Goal: Task Accomplishment & Management: Manage account settings

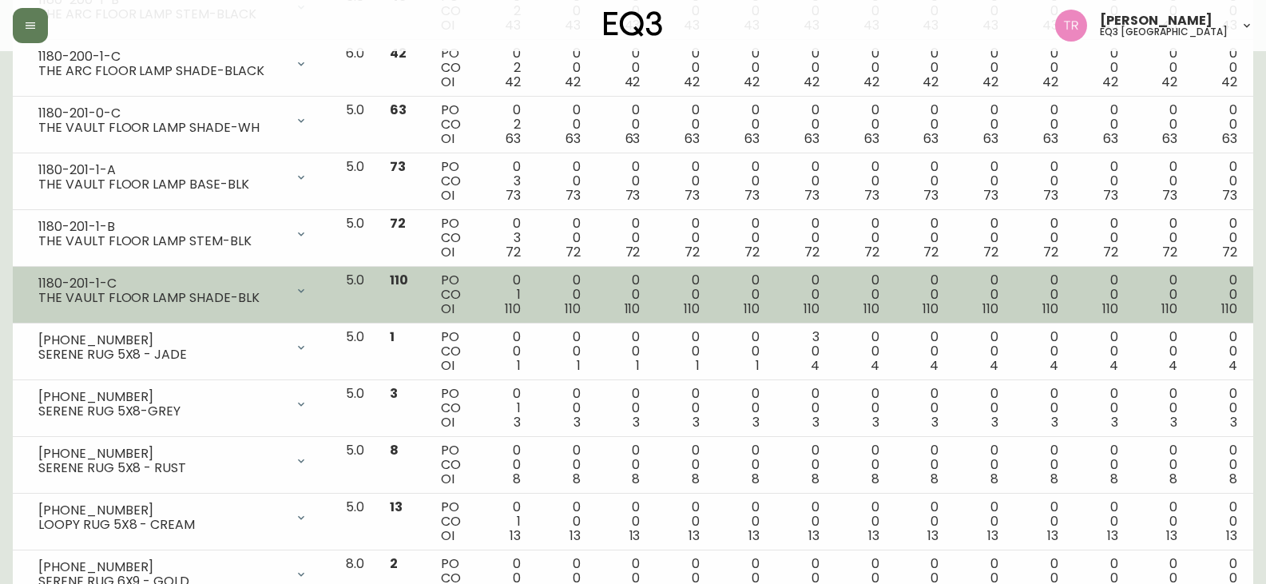
scroll to position [878, 0]
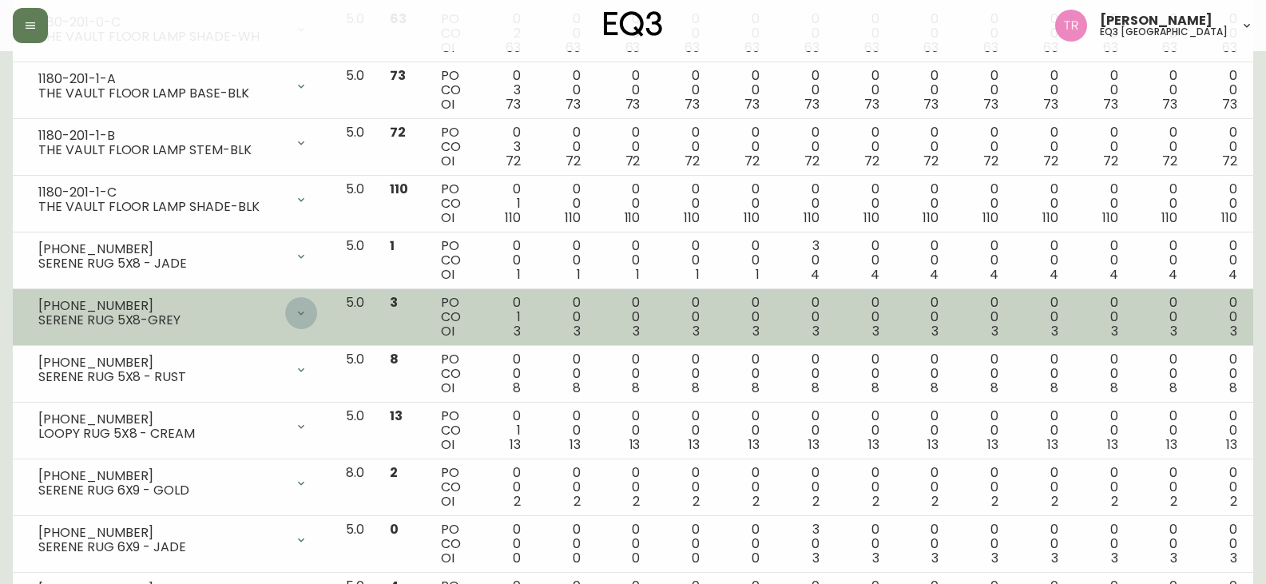
click at [317, 311] on div at bounding box center [301, 313] width 32 height 32
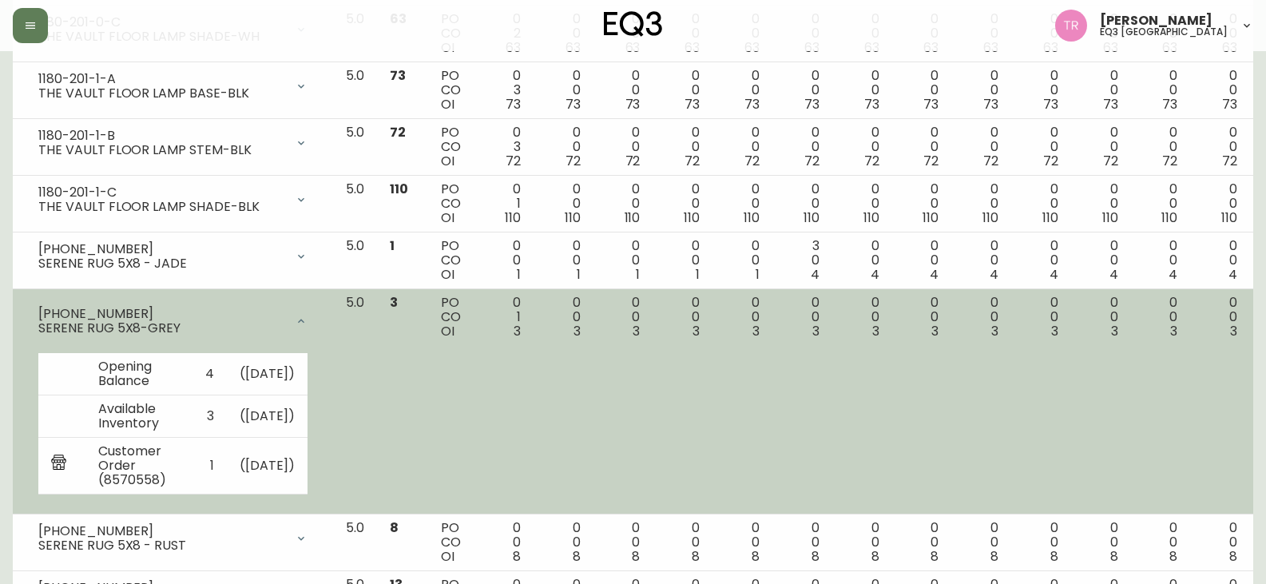
click at [521, 335] on span "3" at bounding box center [516, 331] width 7 height 18
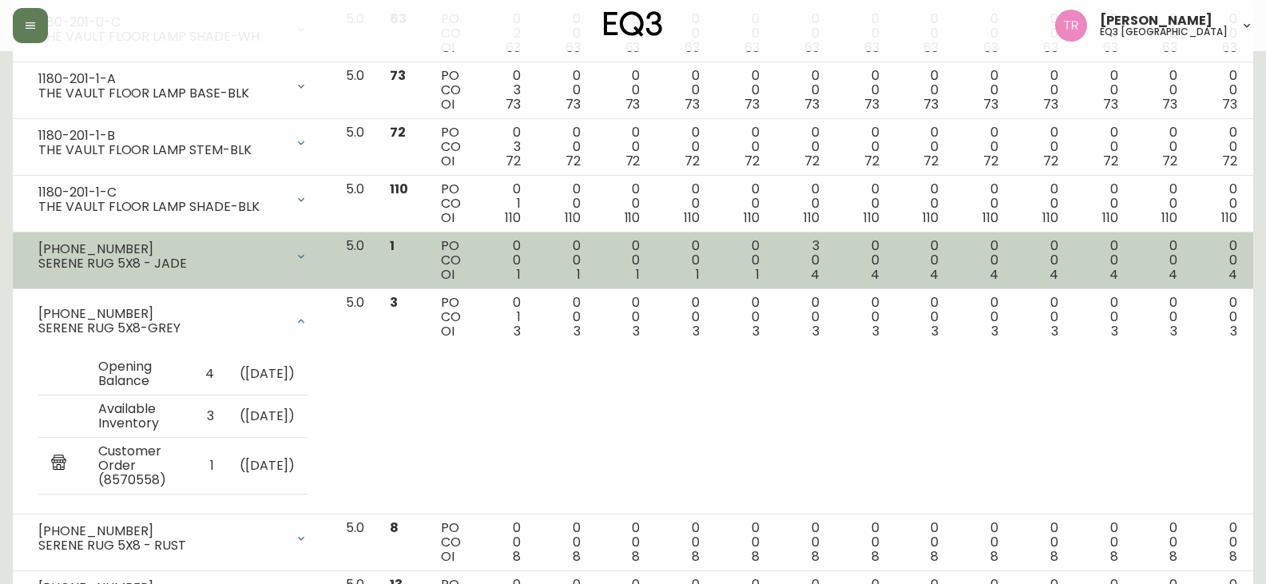
click at [533, 272] on td "0 0 1" at bounding box center [503, 260] width 60 height 57
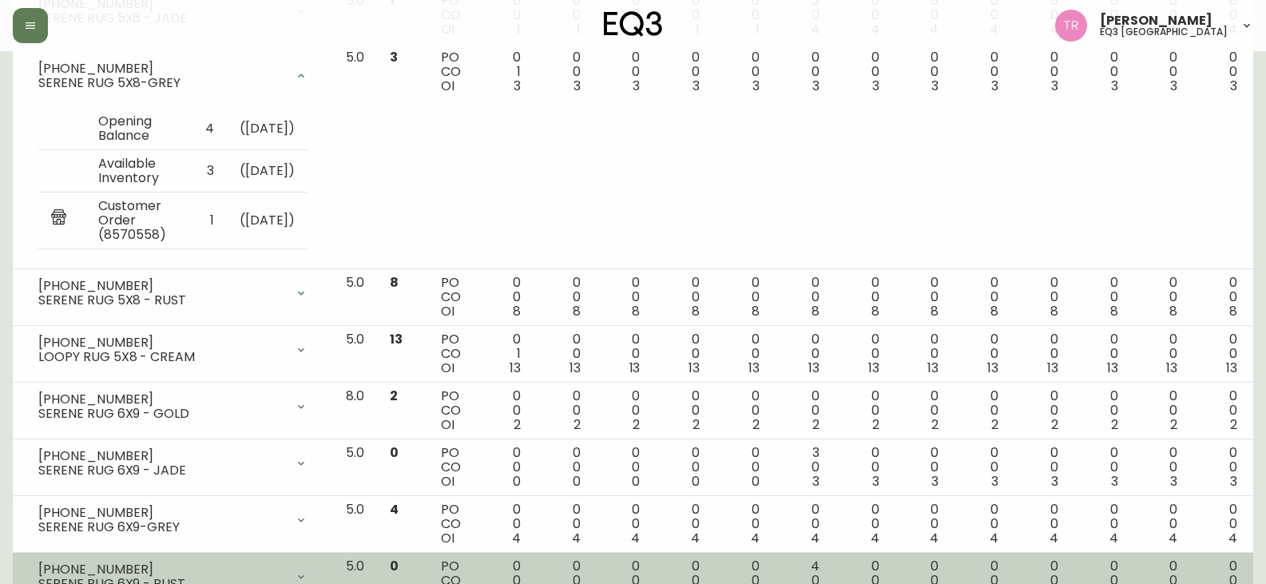
scroll to position [1443, 0]
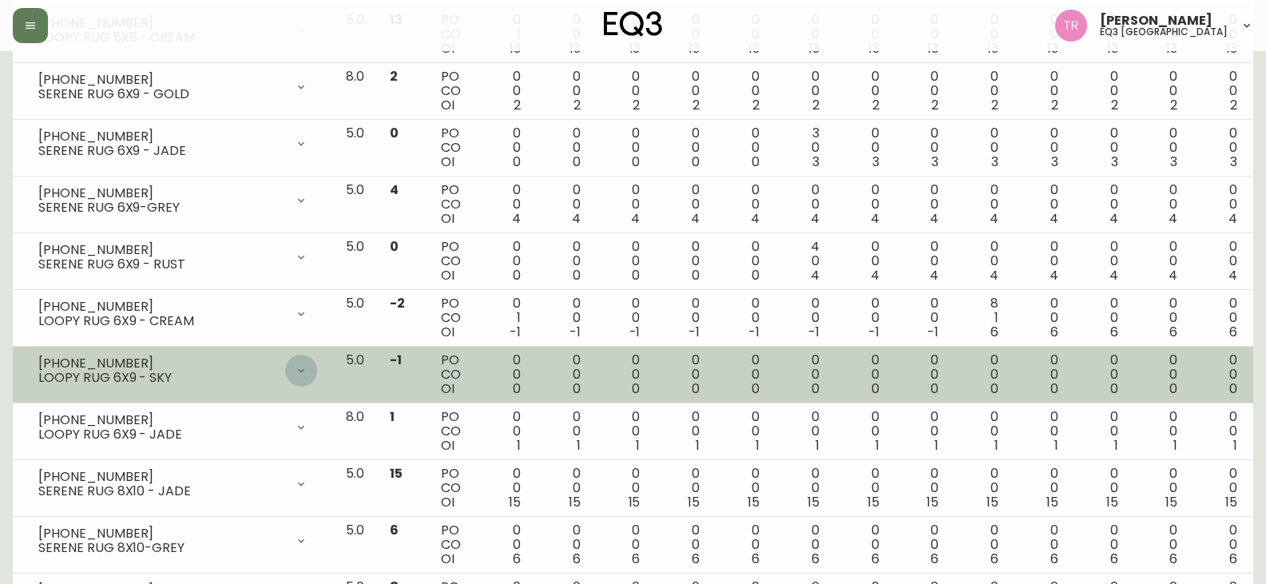
click at [307, 377] on icon at bounding box center [301, 370] width 13 height 13
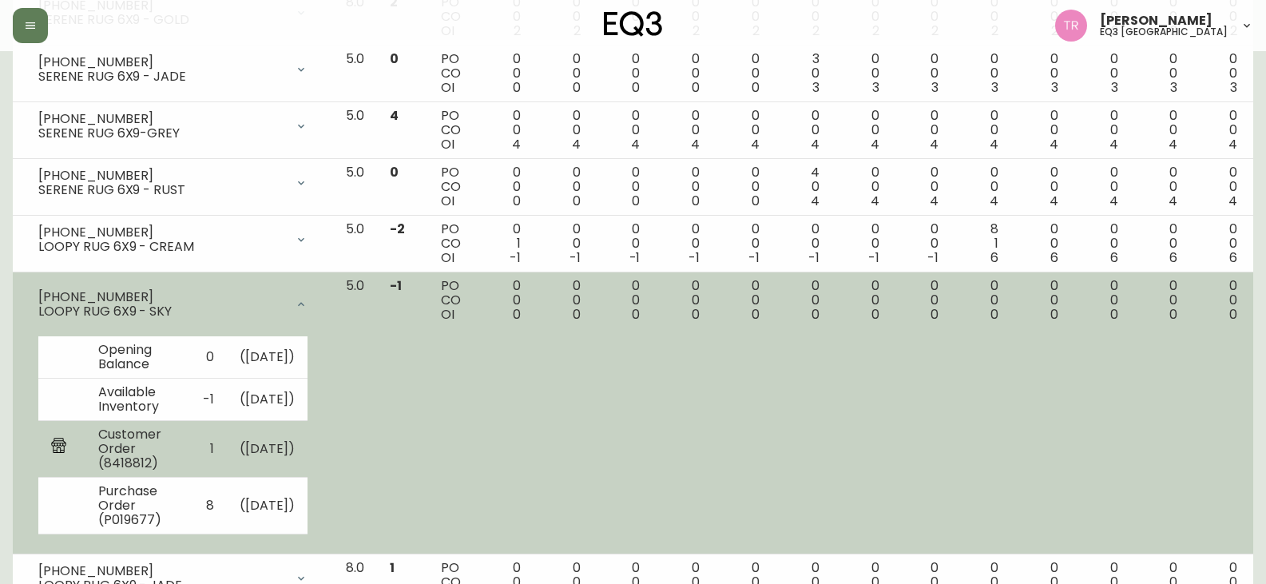
scroll to position [1603, 0]
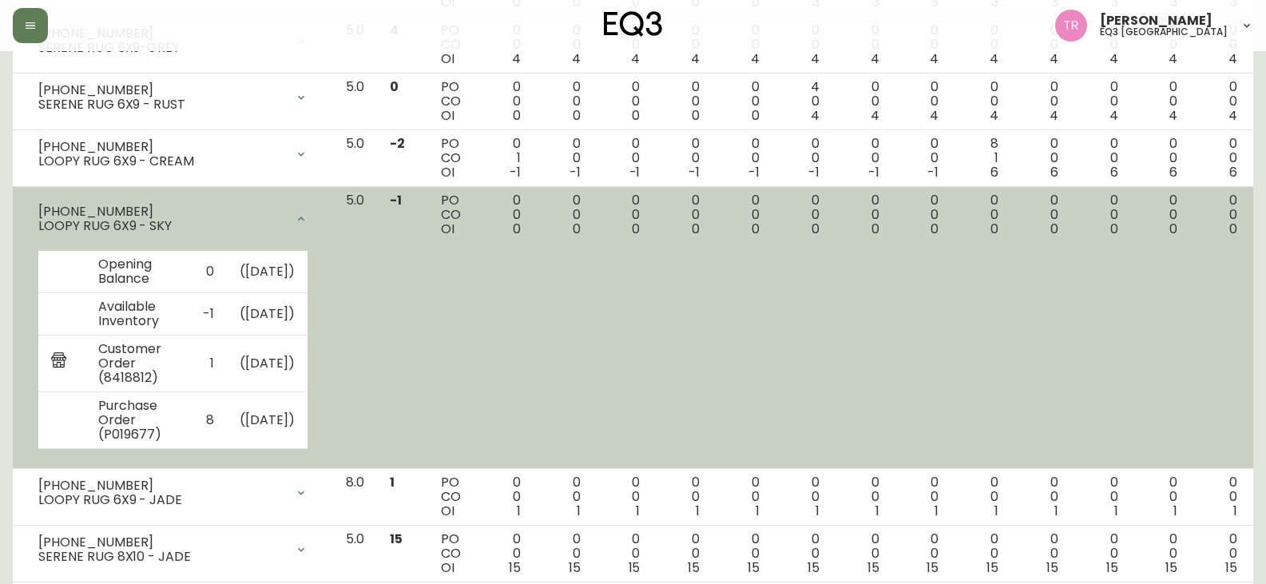
click at [739, 228] on div "0 0 0" at bounding box center [742, 214] width 34 height 43
click at [307, 225] on icon at bounding box center [301, 218] width 13 height 13
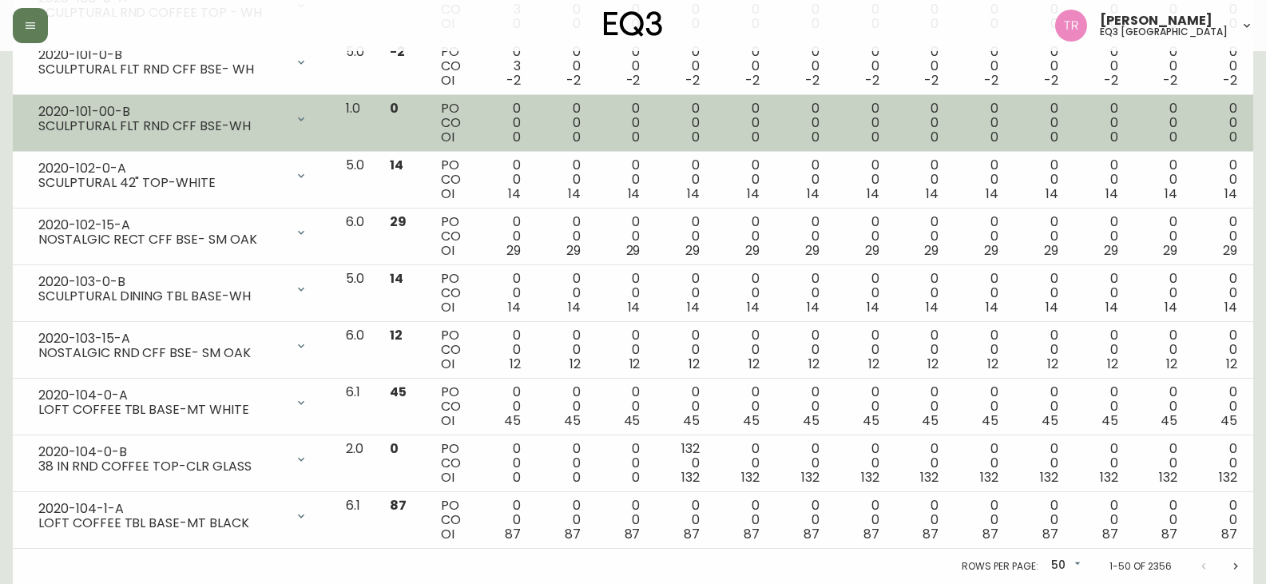
scroll to position [2800, 0]
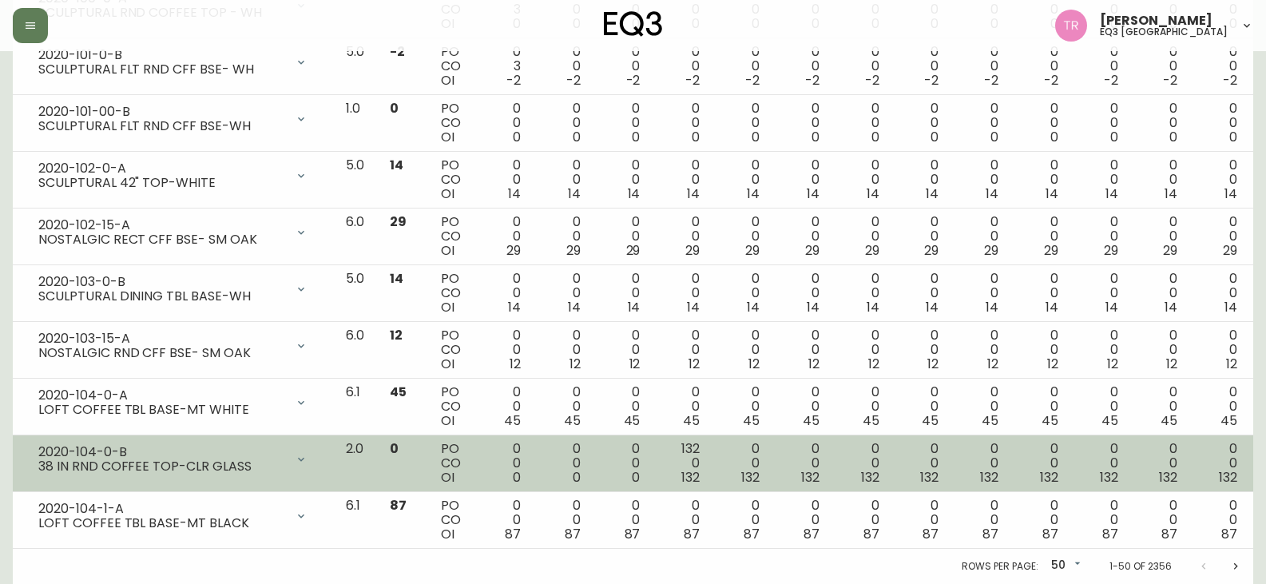
click at [691, 454] on div "132 0 132" at bounding box center [682, 463] width 34 height 43
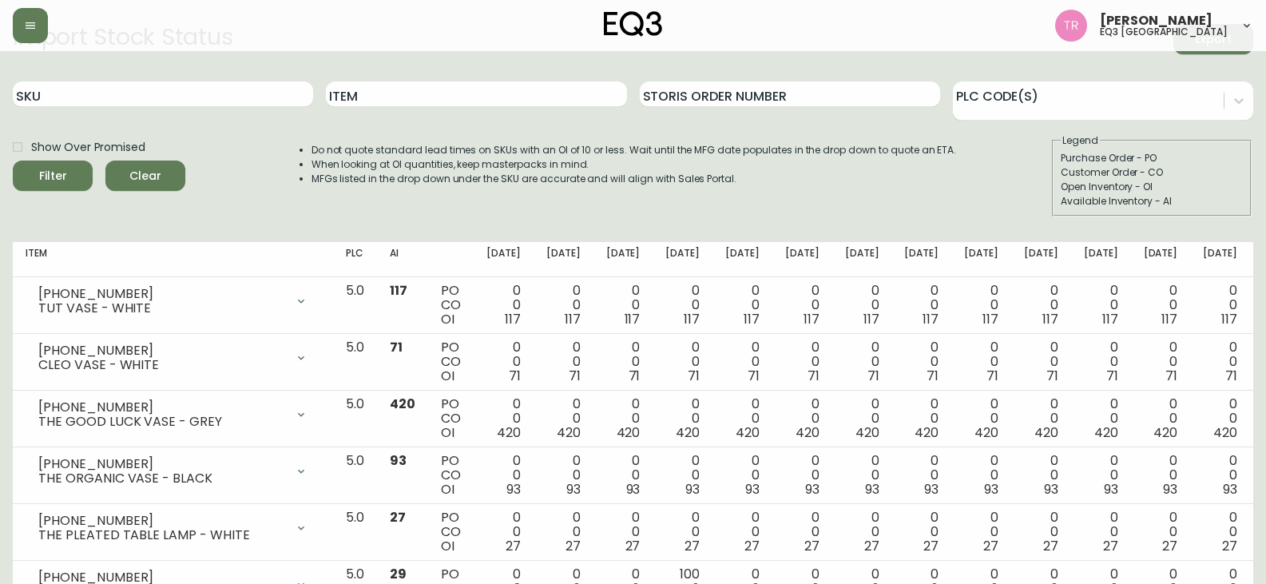
scroll to position [0, 0]
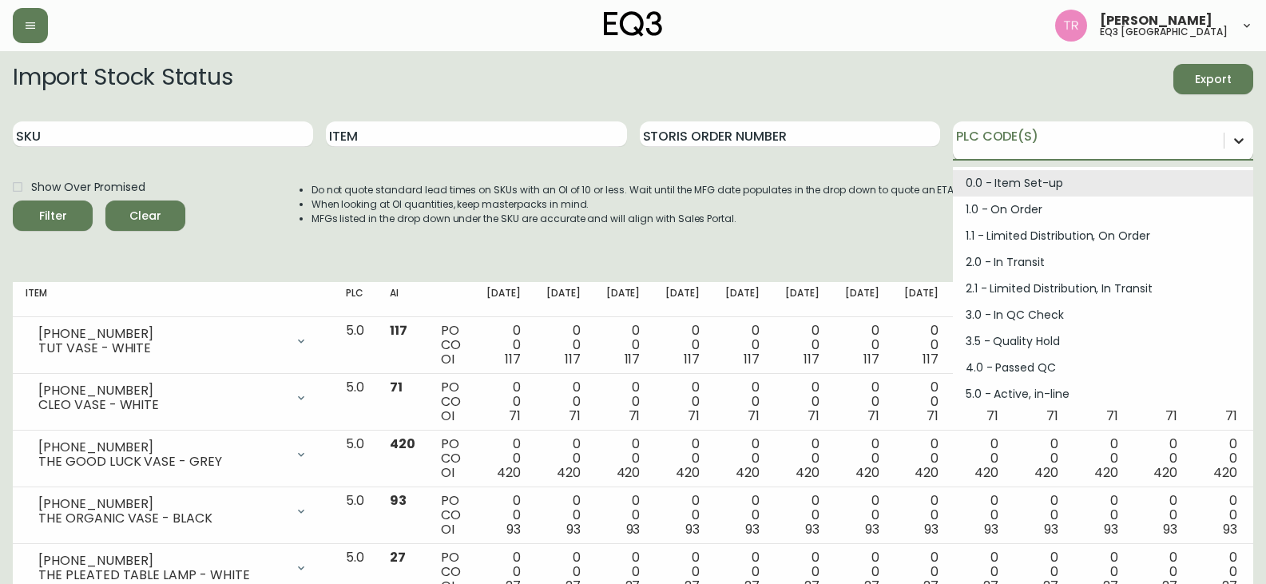
click at [1240, 143] on icon at bounding box center [1238, 141] width 16 height 16
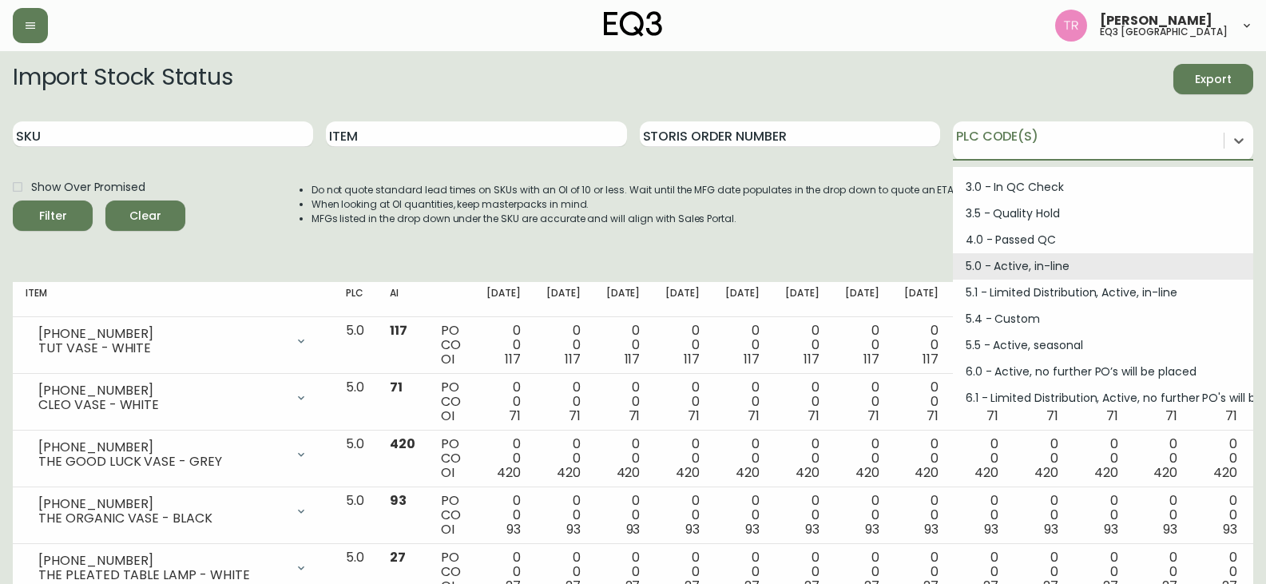
scroll to position [160, 0]
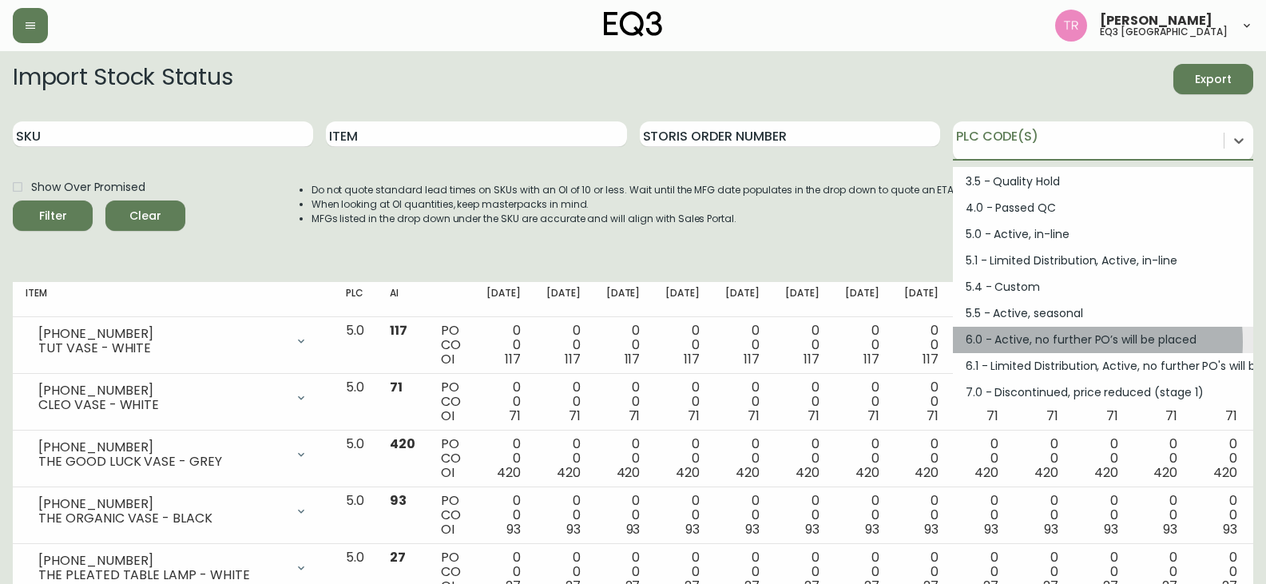
click at [1072, 342] on div "6.0 - Active, no further PO’s will be placed" at bounding box center [1103, 340] width 300 height 26
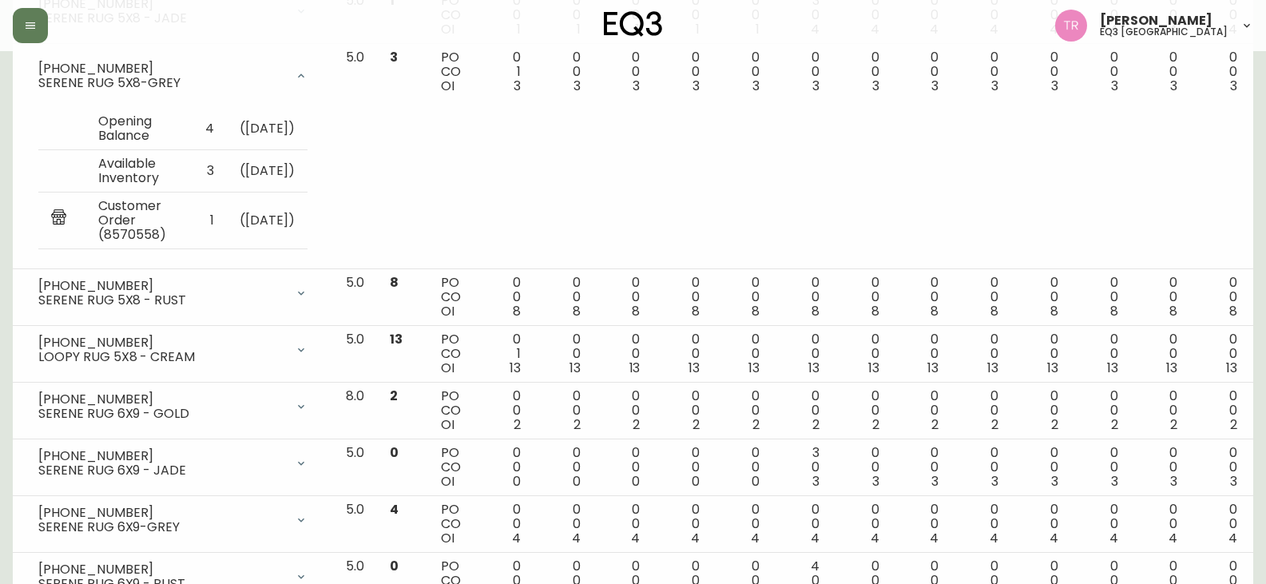
scroll to position [1071, 0]
